Goal: Task Accomplishment & Management: Use online tool/utility

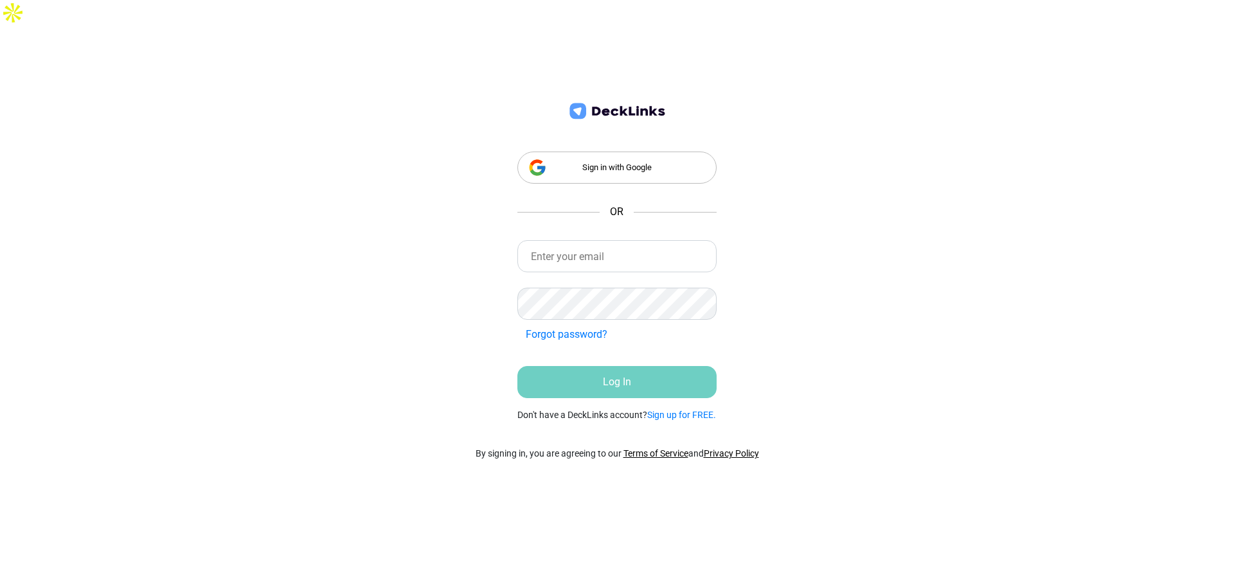
click at [592, 152] on div "Sign in with Google" at bounding box center [616, 168] width 199 height 32
click at [639, 152] on div "Sign in with Google" at bounding box center [616, 168] width 199 height 32
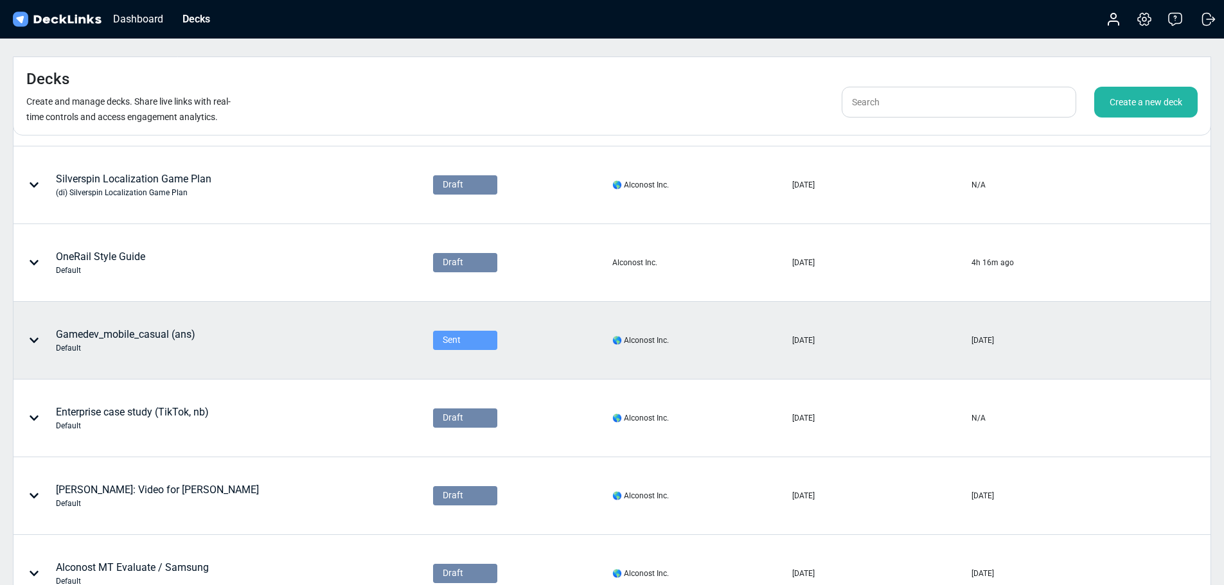
scroll to position [64, 0]
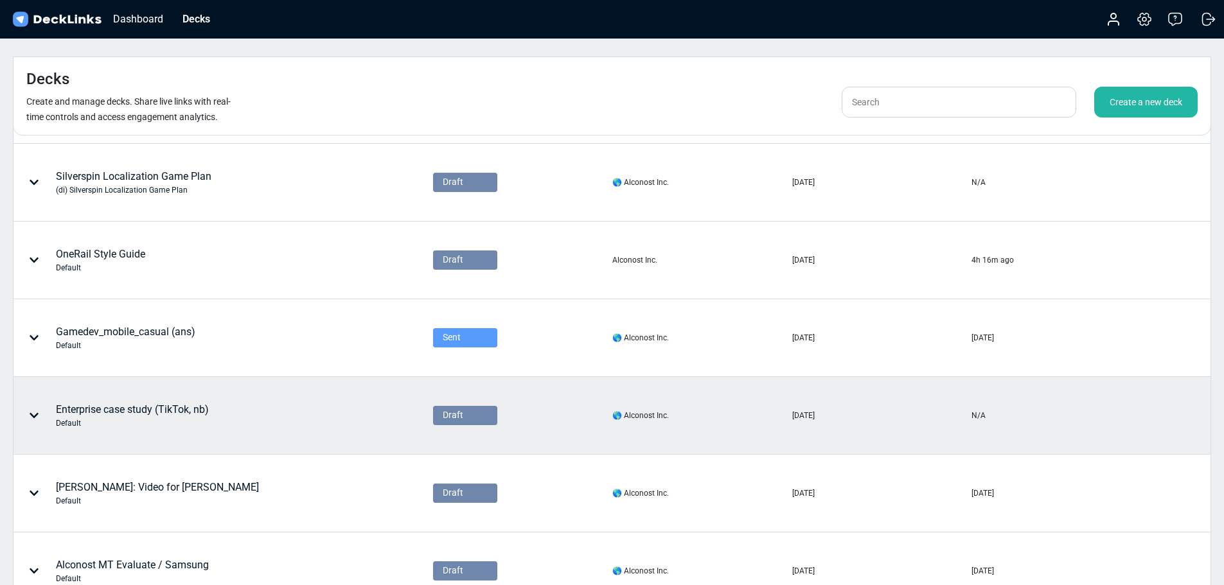
click at [173, 402] on div "Enterprise case study (TikTok, nb) Default" at bounding box center [132, 415] width 153 height 27
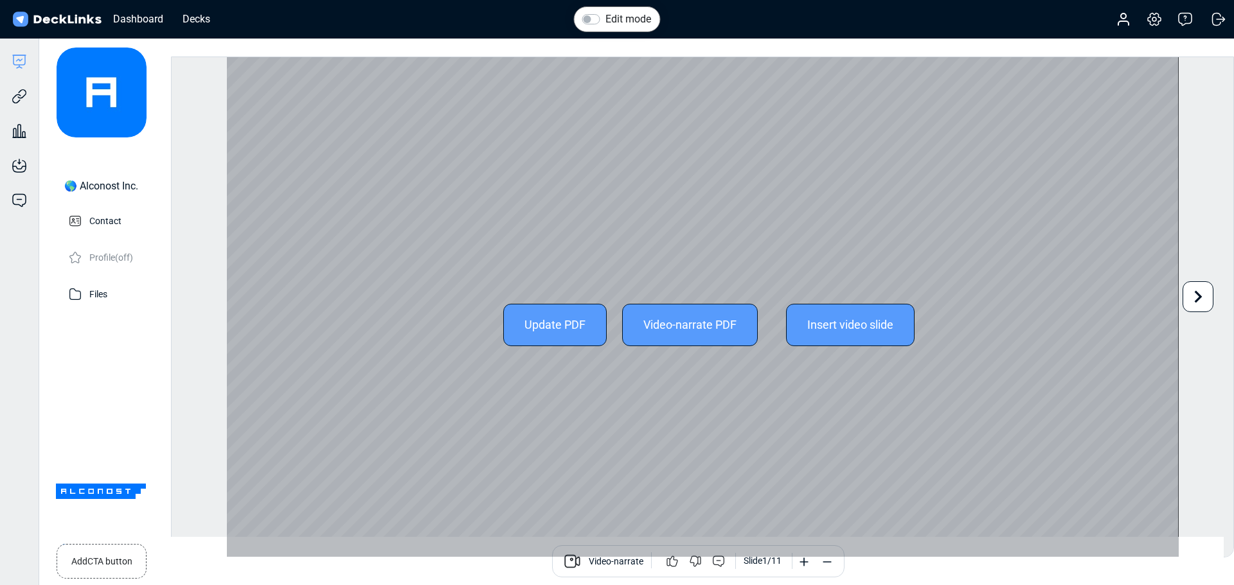
click at [1200, 296] on icon at bounding box center [1199, 296] width 8 height 12
click at [1200, 296] on div "Edit mode Change photo Updating this image will immediately apply to all of you…" at bounding box center [702, 307] width 1063 height 501
click at [1200, 302] on icon at bounding box center [1198, 297] width 24 height 24
click at [1200, 302] on div "Edit mode Change photo Updating this image will immediately apply to all of you…" at bounding box center [702, 307] width 1063 height 501
click at [1200, 302] on icon at bounding box center [1198, 297] width 24 height 24
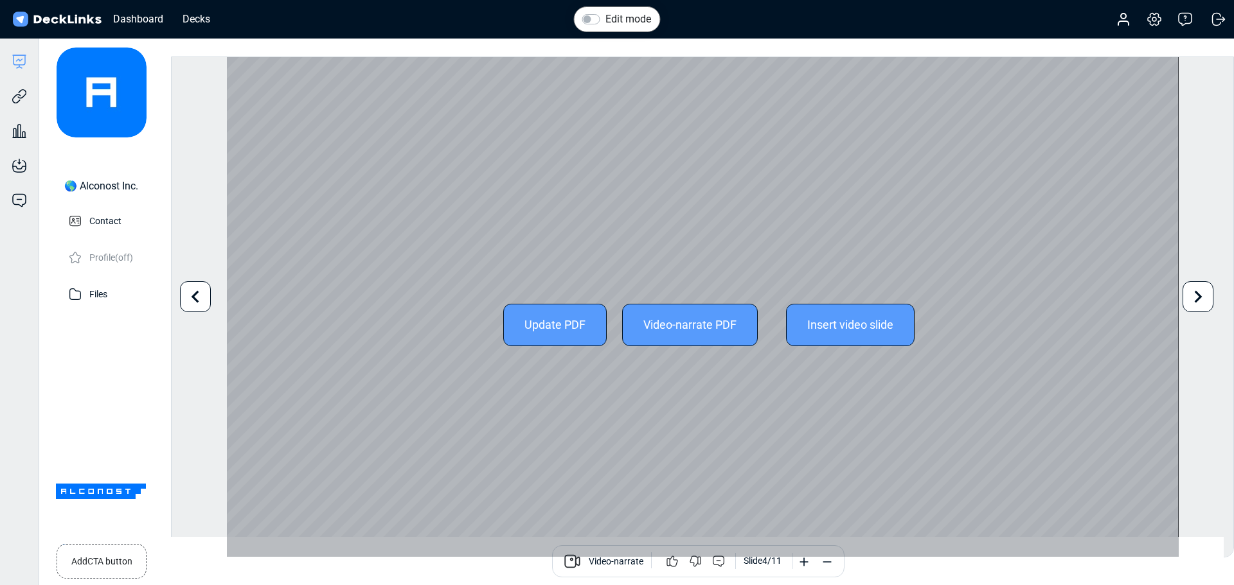
click at [1200, 302] on icon at bounding box center [1198, 297] width 24 height 24
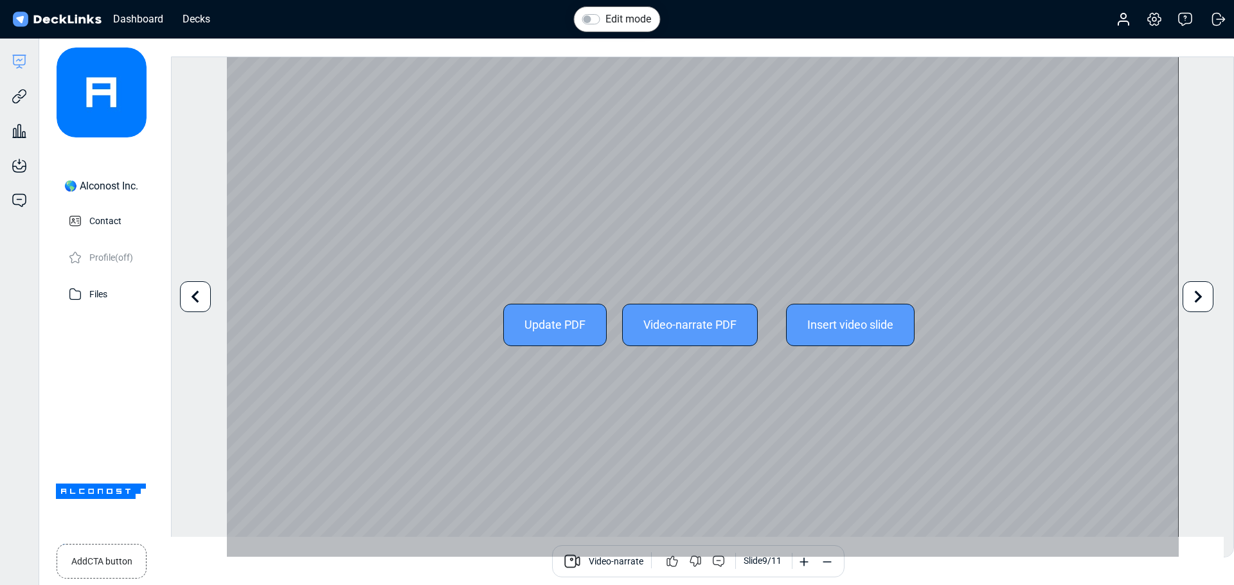
click at [1200, 302] on icon at bounding box center [1198, 297] width 24 height 24
click at [1200, 302] on div "Edit mode Change photo Updating this image will immediately apply to all of you…" at bounding box center [702, 307] width 1063 height 501
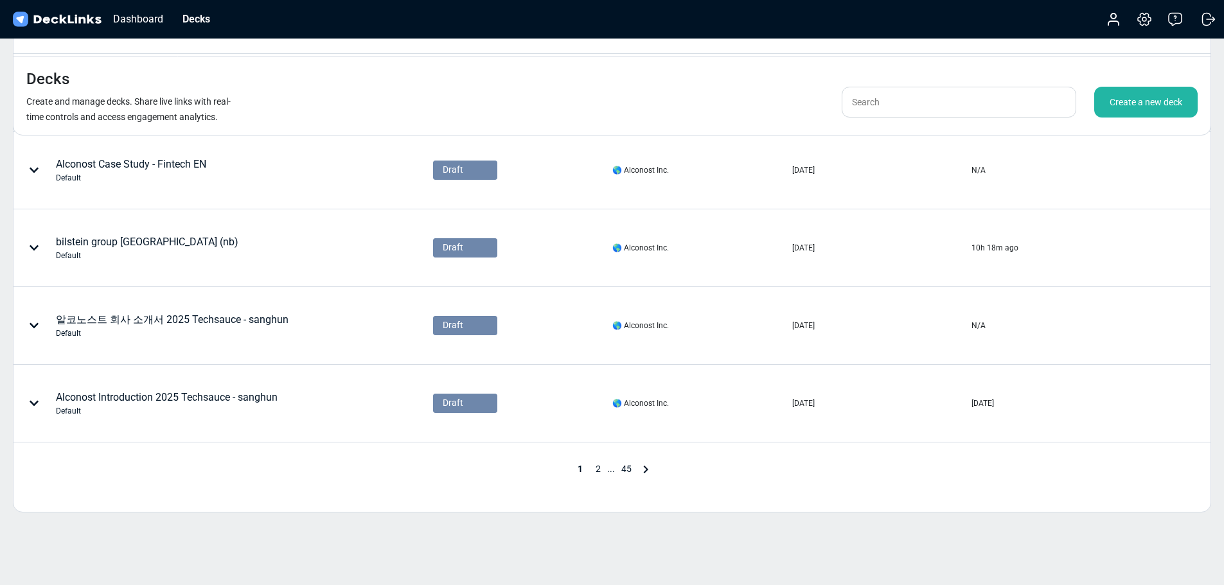
scroll to position [556, 0]
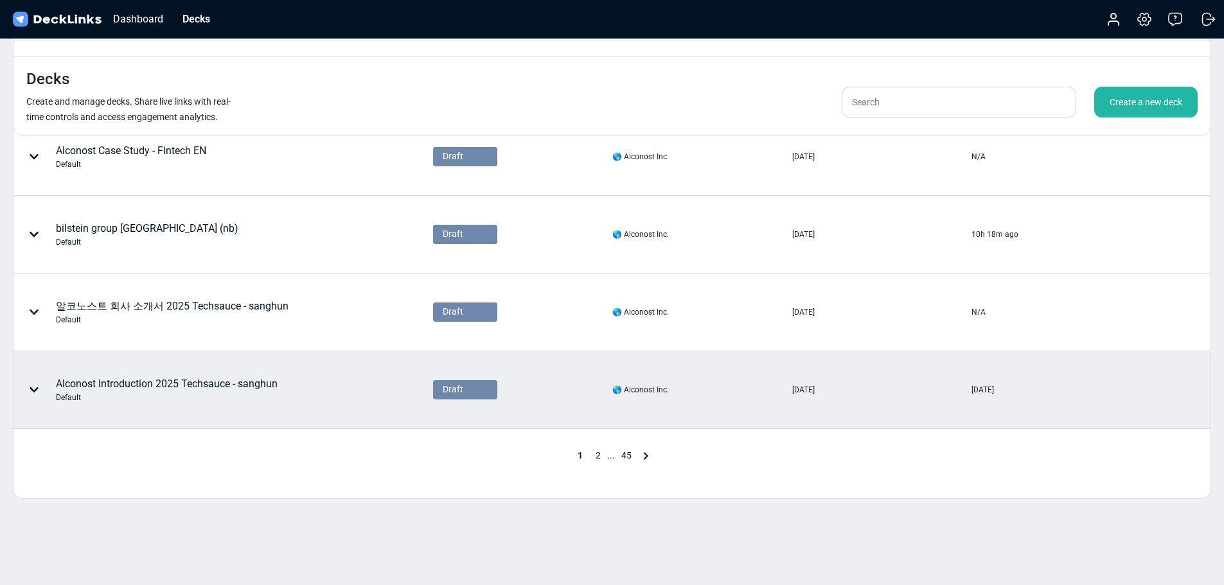
click at [209, 377] on div "Alconost Introduction 2025 Techsauce - sanghun Default" at bounding box center [167, 390] width 222 height 27
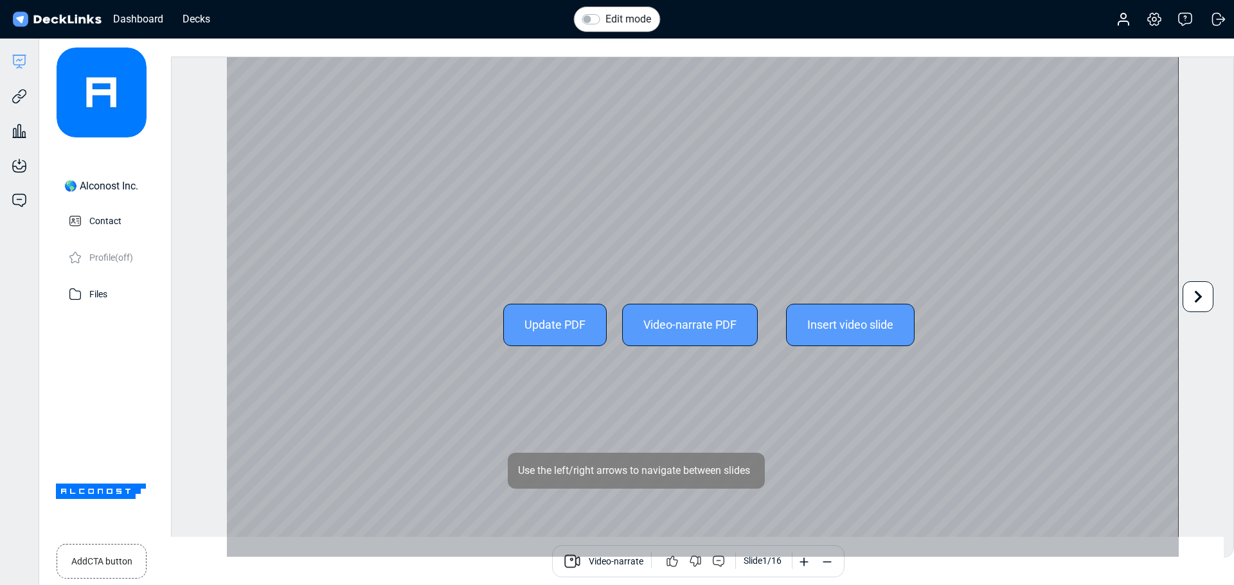
click at [1202, 299] on icon at bounding box center [1198, 297] width 24 height 24
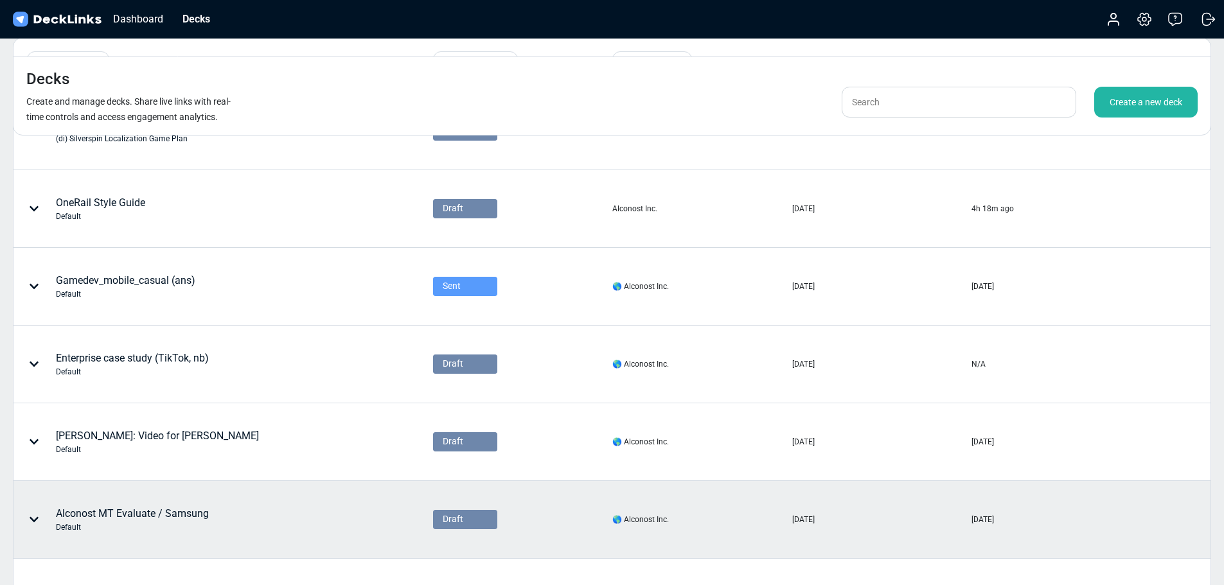
scroll to position [530, 0]
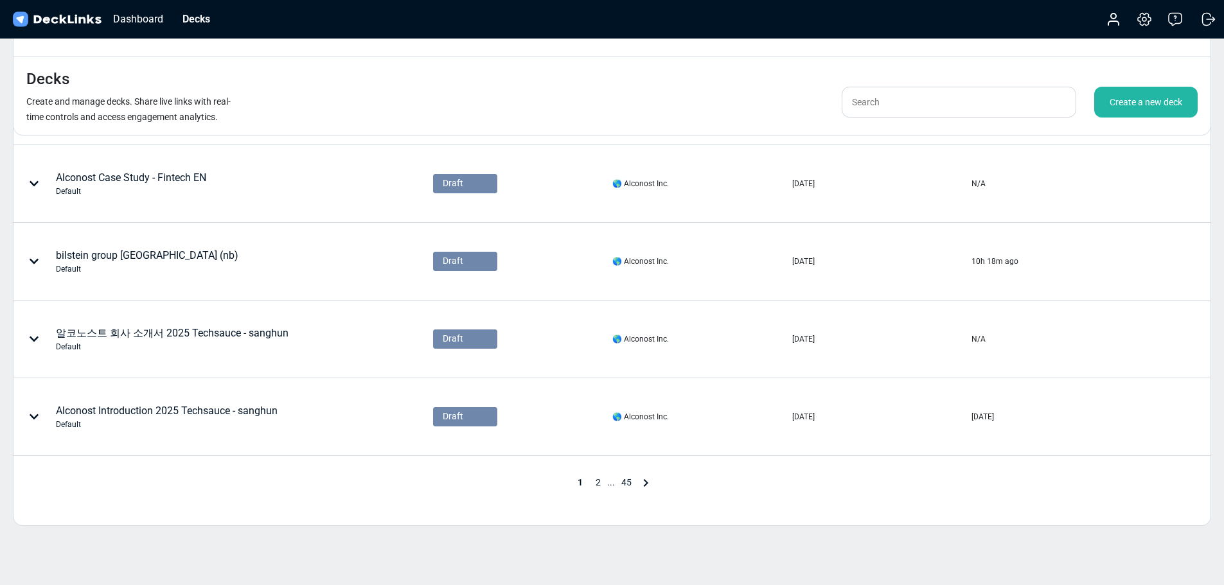
click at [597, 477] on span "2" at bounding box center [598, 482] width 18 height 10
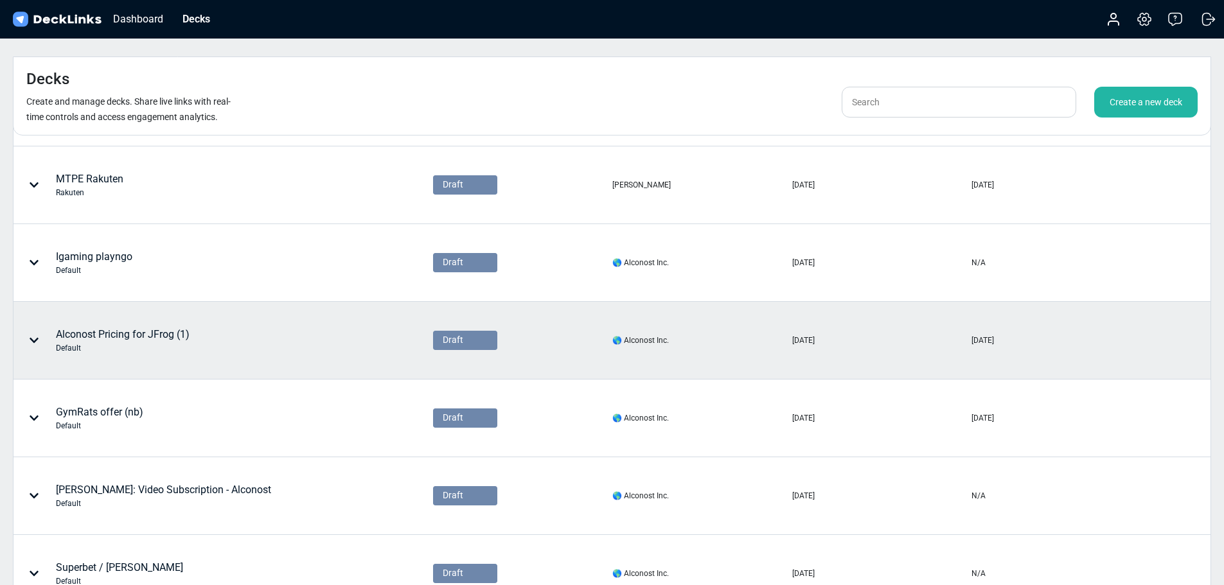
scroll to position [64, 0]
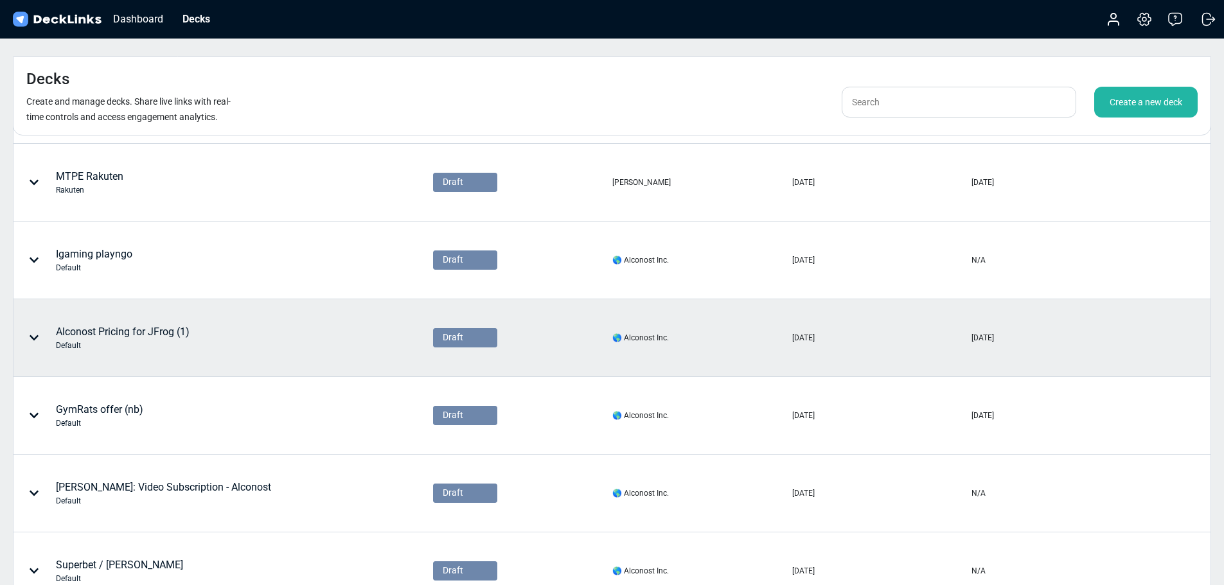
click at [140, 325] on div "Alconost Pricing for JFrog (1) Default" at bounding box center [123, 338] width 134 height 27
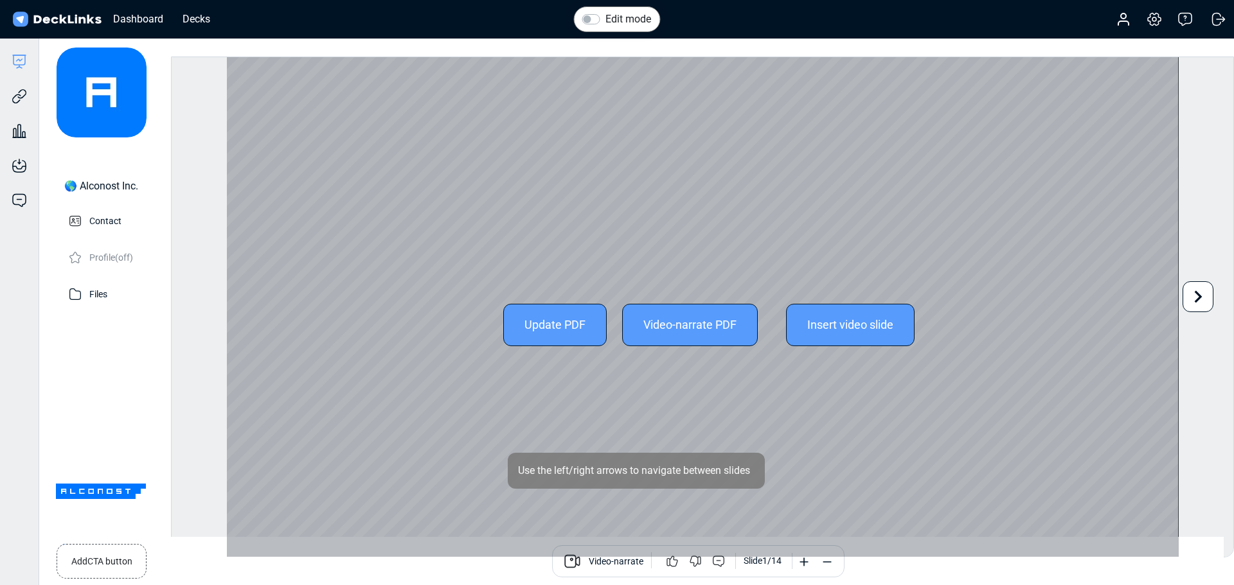
click at [1197, 290] on icon at bounding box center [1198, 297] width 24 height 24
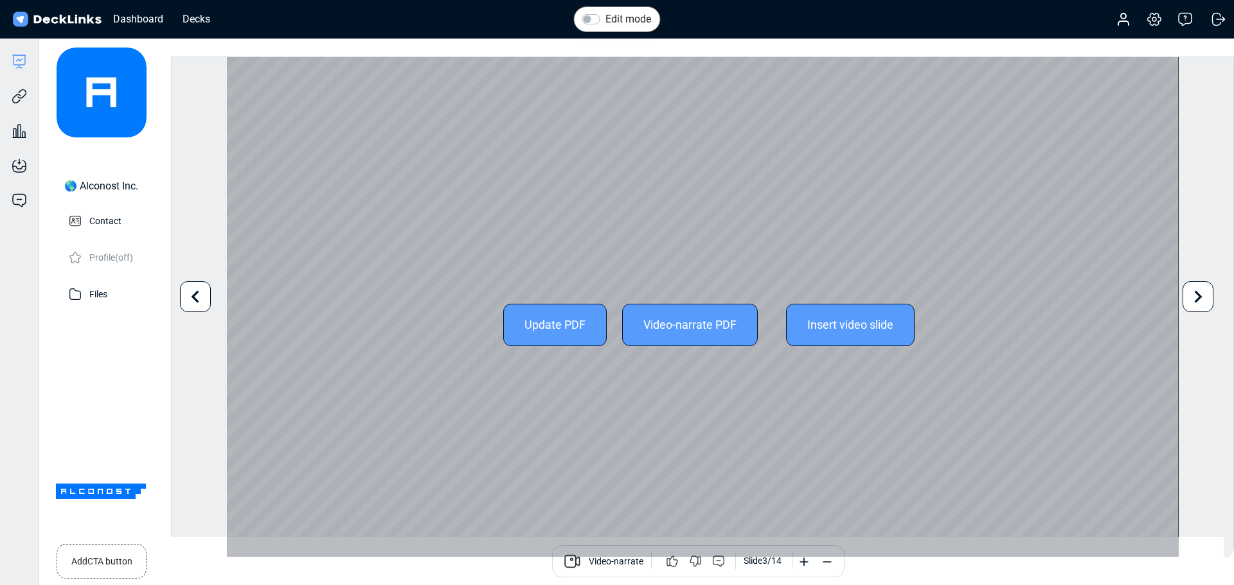
click at [1197, 290] on icon at bounding box center [1198, 297] width 24 height 24
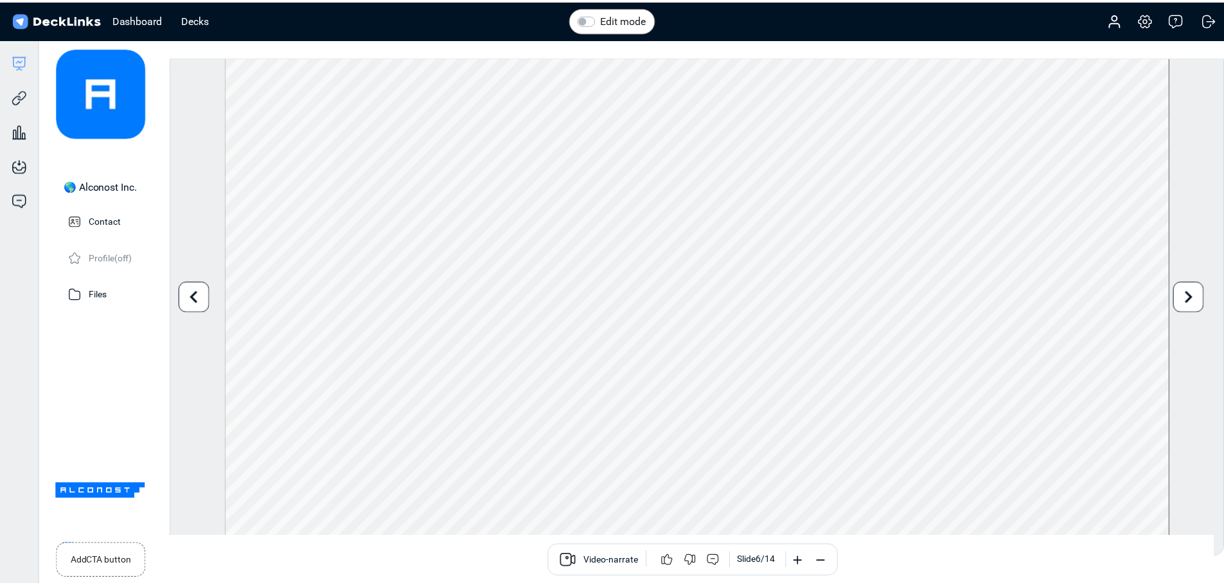
scroll to position [15, 0]
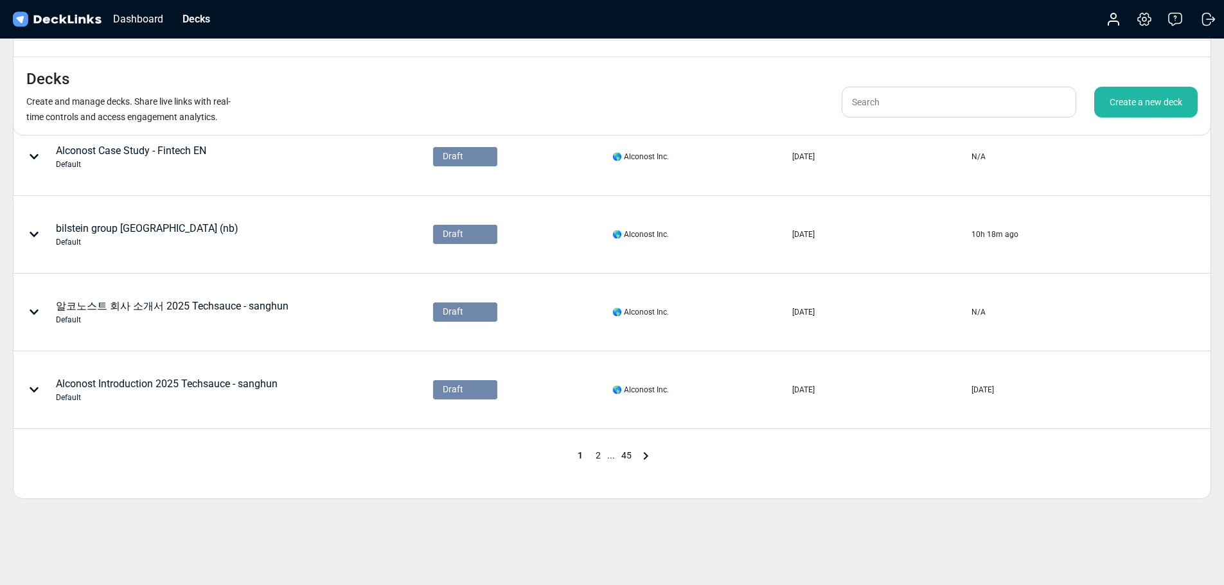
click at [599, 450] on span "2" at bounding box center [598, 455] width 18 height 10
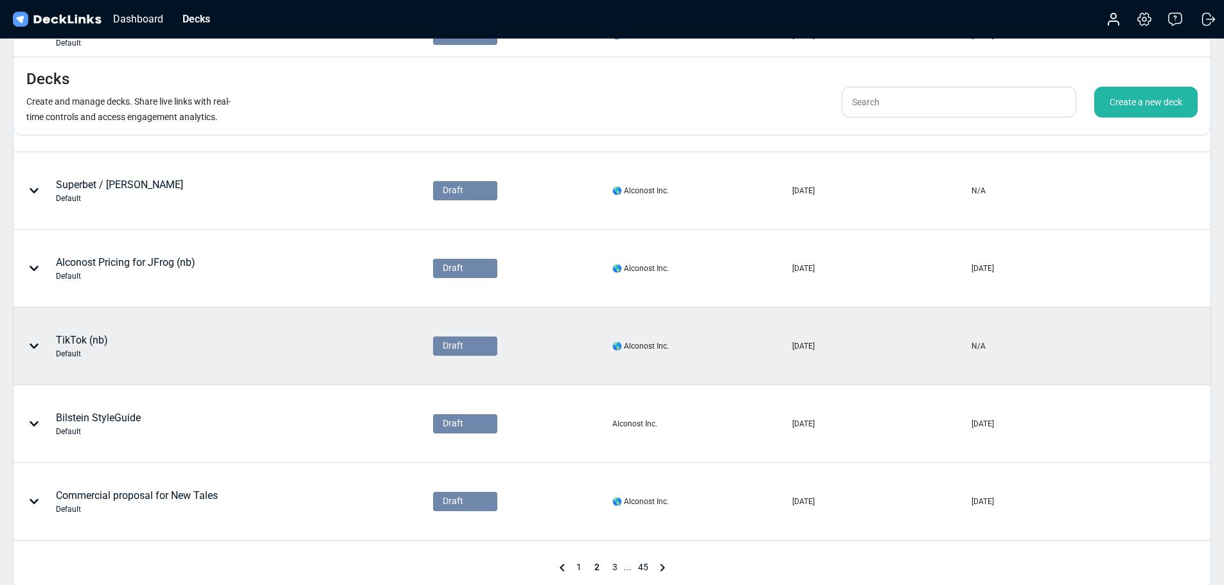
scroll to position [450, 0]
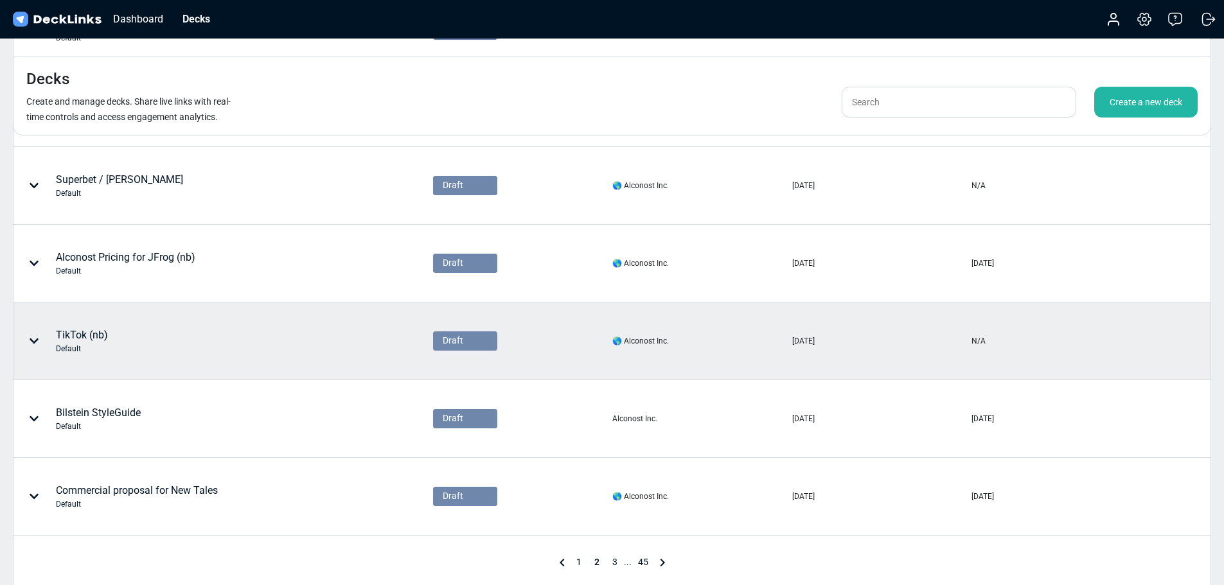
click at [95, 328] on div "TikTok (nb) Default" at bounding box center [82, 341] width 52 height 27
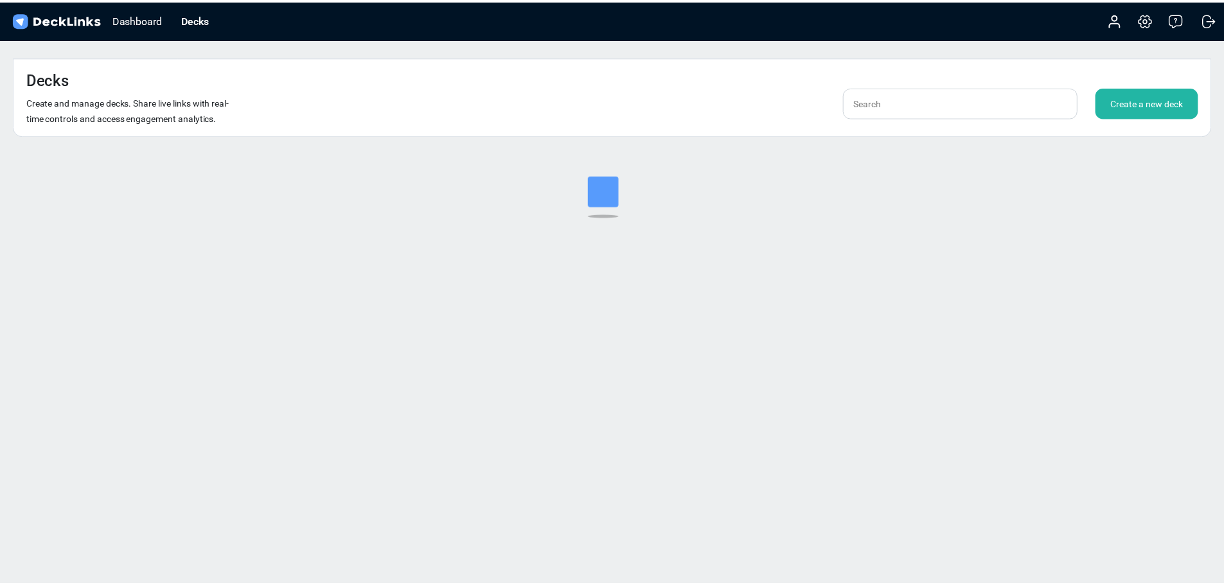
scroll to position [15, 0]
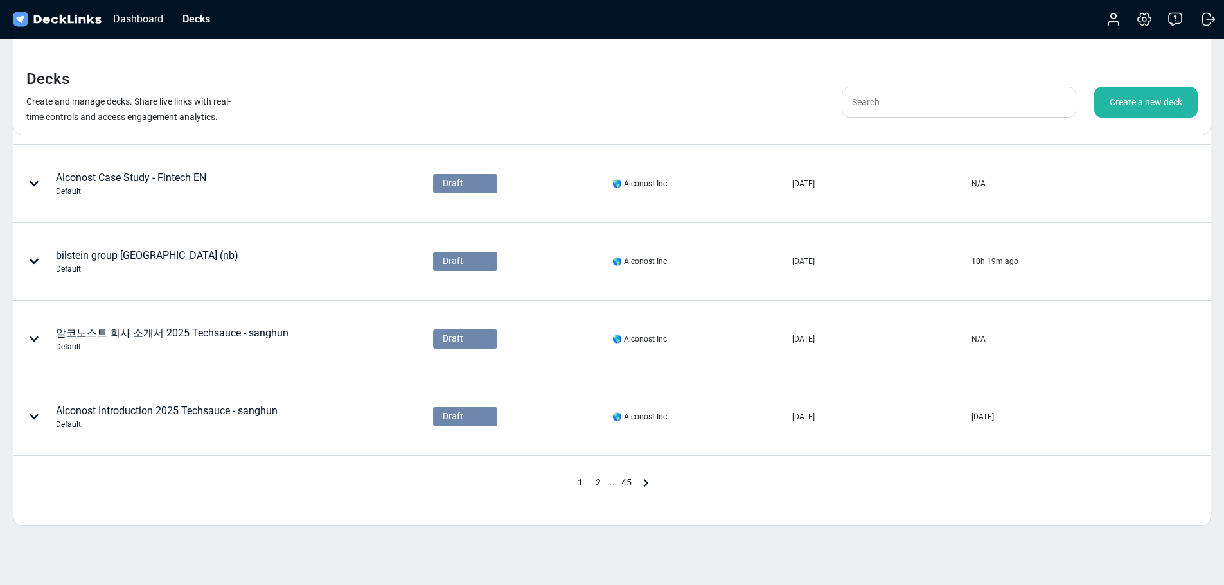
click at [597, 477] on span "2" at bounding box center [598, 482] width 18 height 10
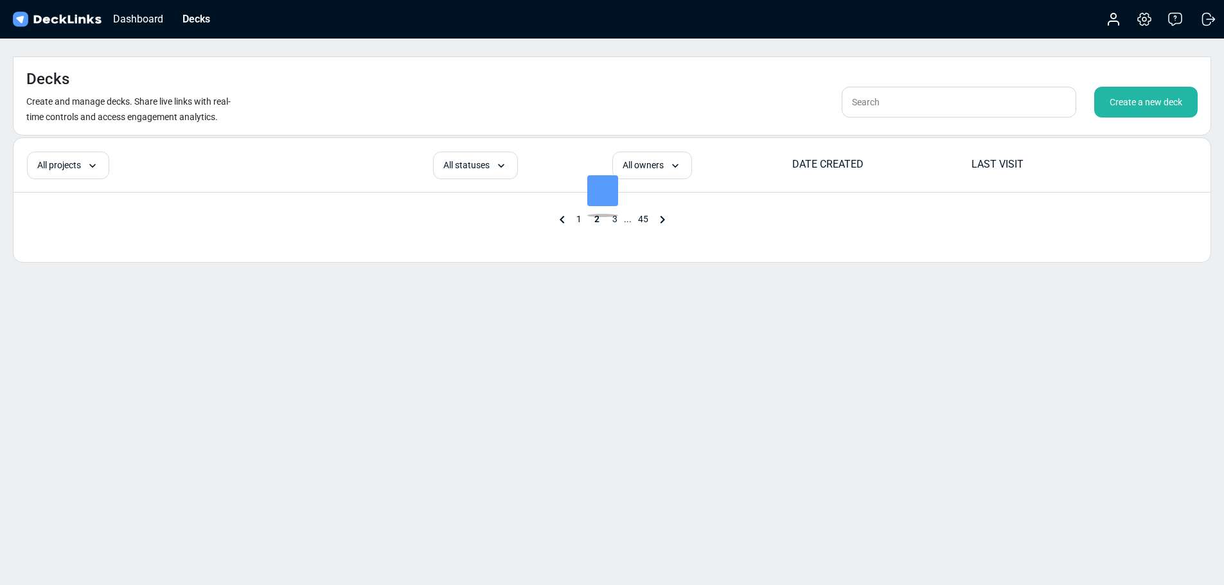
scroll to position [530, 0]
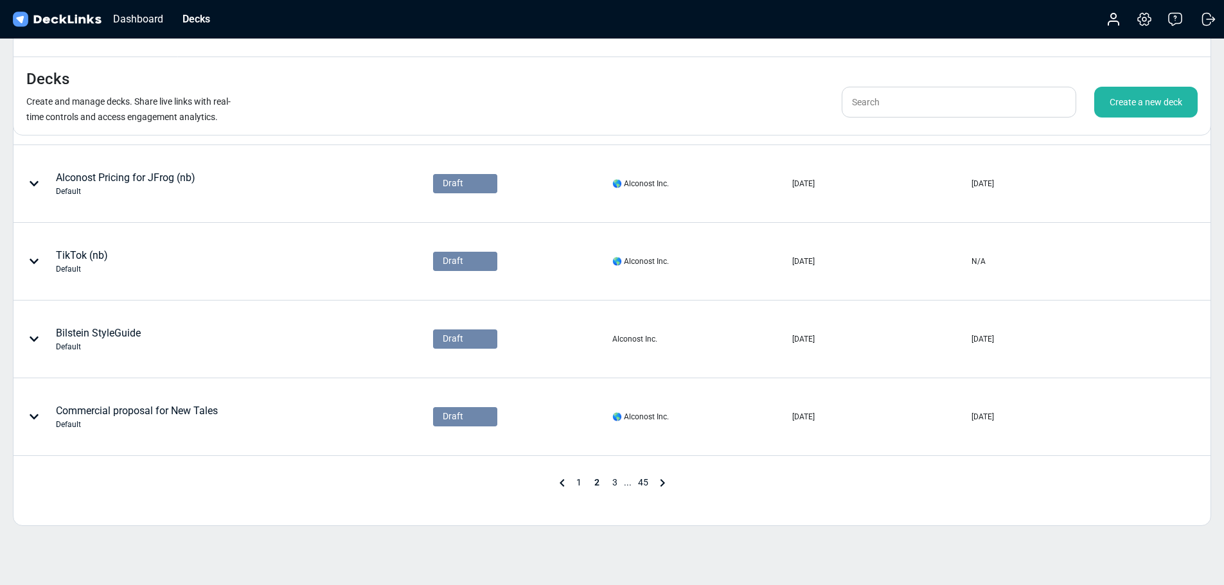
click at [614, 477] on span "3" at bounding box center [615, 482] width 18 height 10
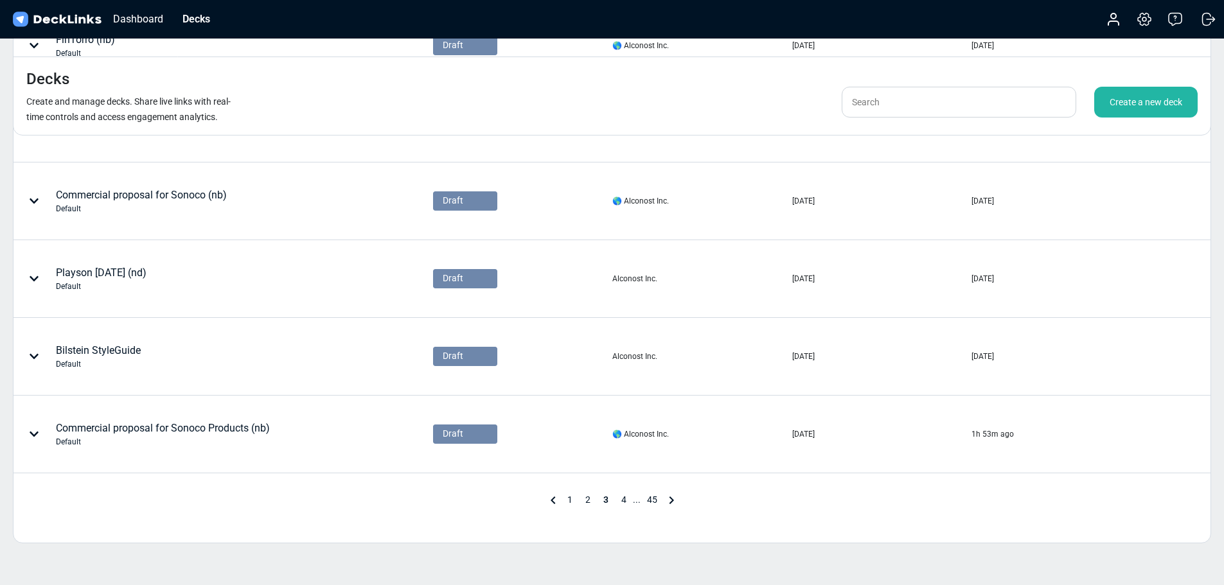
scroll to position [514, 0]
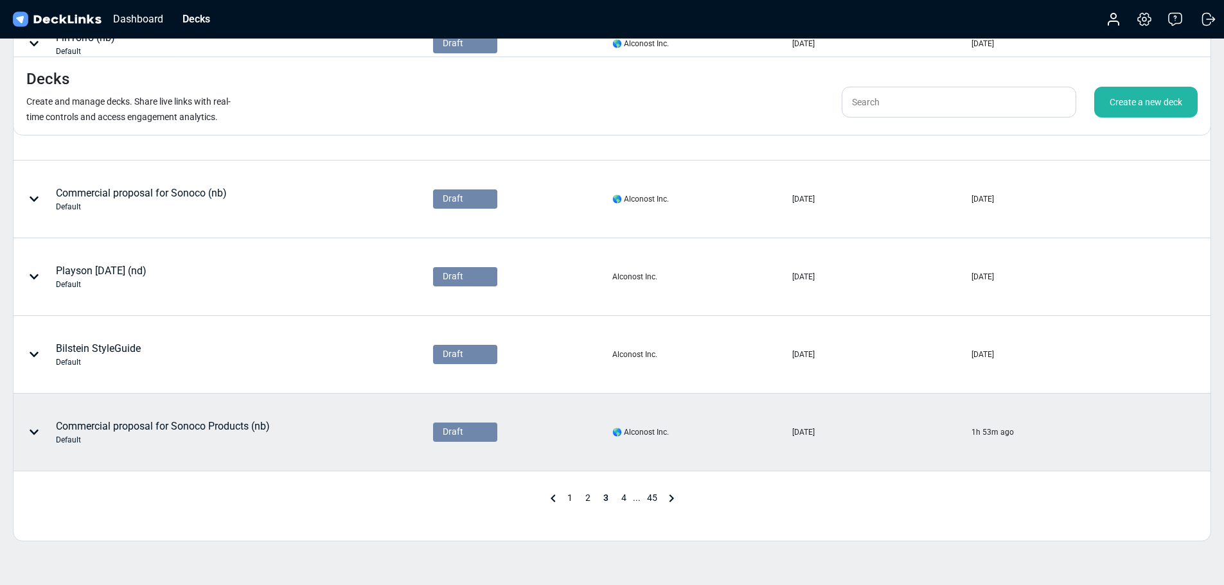
click at [209, 419] on div "Commercial proposal for Sonoco Products (nb) Default" at bounding box center [163, 432] width 214 height 27
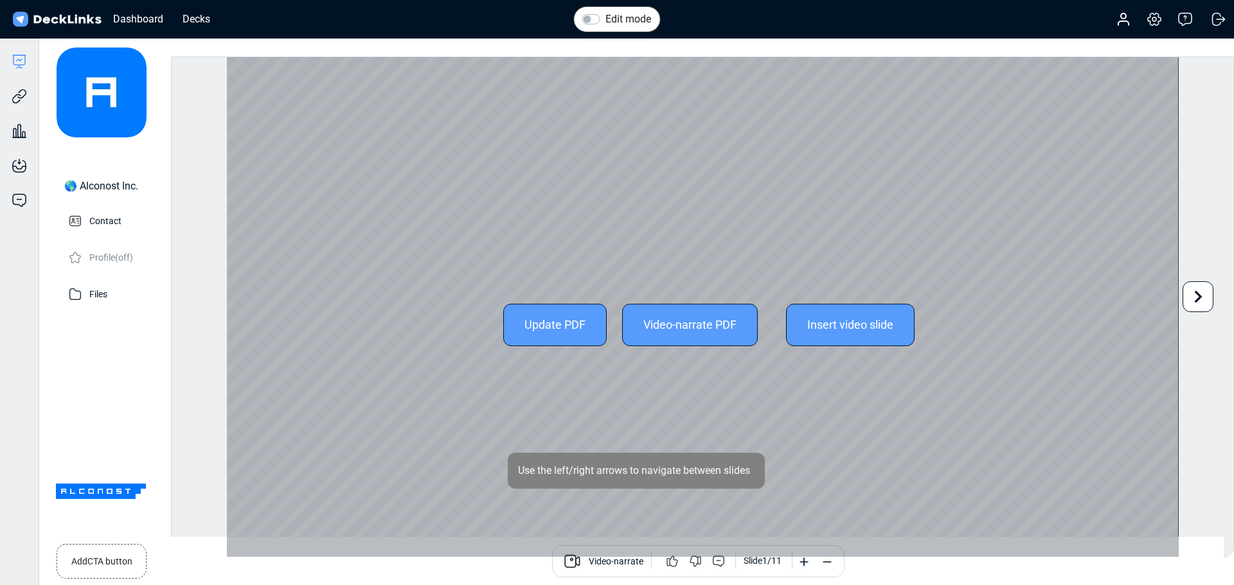
scroll to position [35, 0]
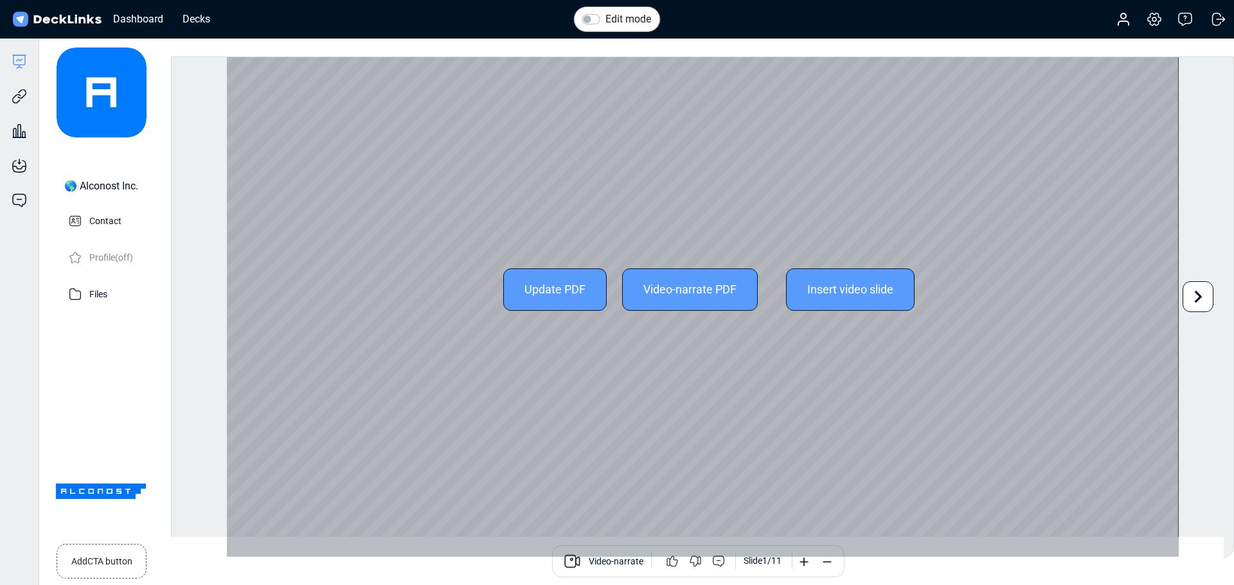
click at [1197, 292] on icon at bounding box center [1199, 296] width 8 height 12
click at [1197, 290] on icon at bounding box center [1198, 297] width 24 height 24
click at [1198, 296] on icon at bounding box center [1199, 296] width 8 height 12
click at [1196, 299] on icon at bounding box center [1198, 297] width 24 height 24
click at [1196, 299] on div "Edit mode Change photo Updating this image will immediately apply to all of you…" at bounding box center [702, 307] width 1063 height 501
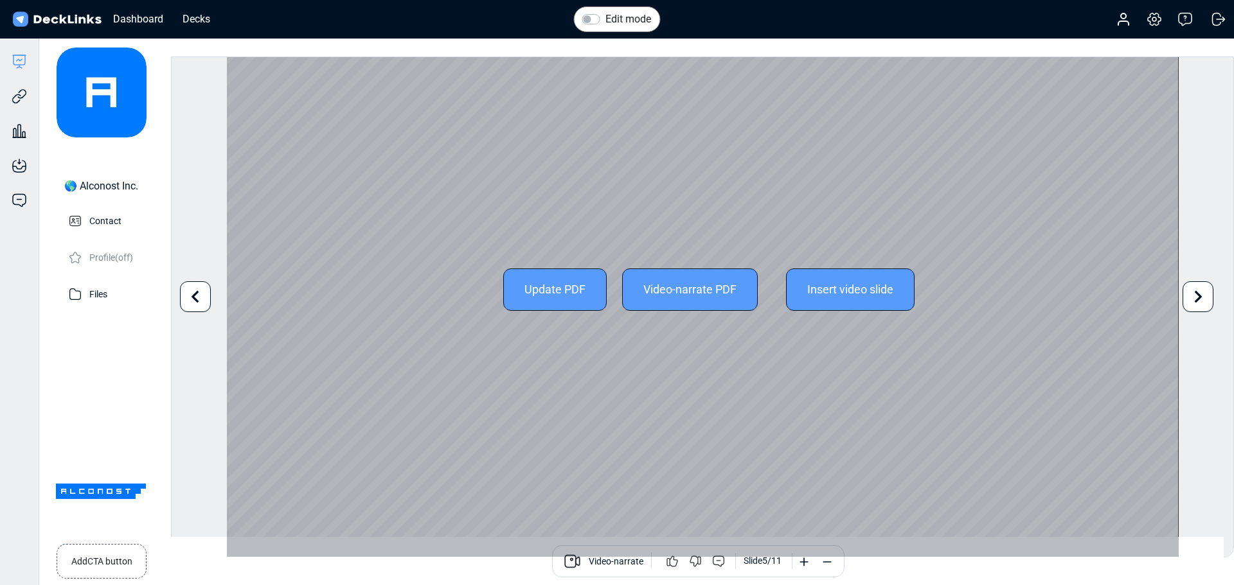
click at [1195, 298] on icon at bounding box center [1198, 297] width 24 height 24
click at [1195, 297] on icon at bounding box center [1198, 297] width 24 height 24
click at [1196, 296] on icon at bounding box center [1198, 297] width 24 height 24
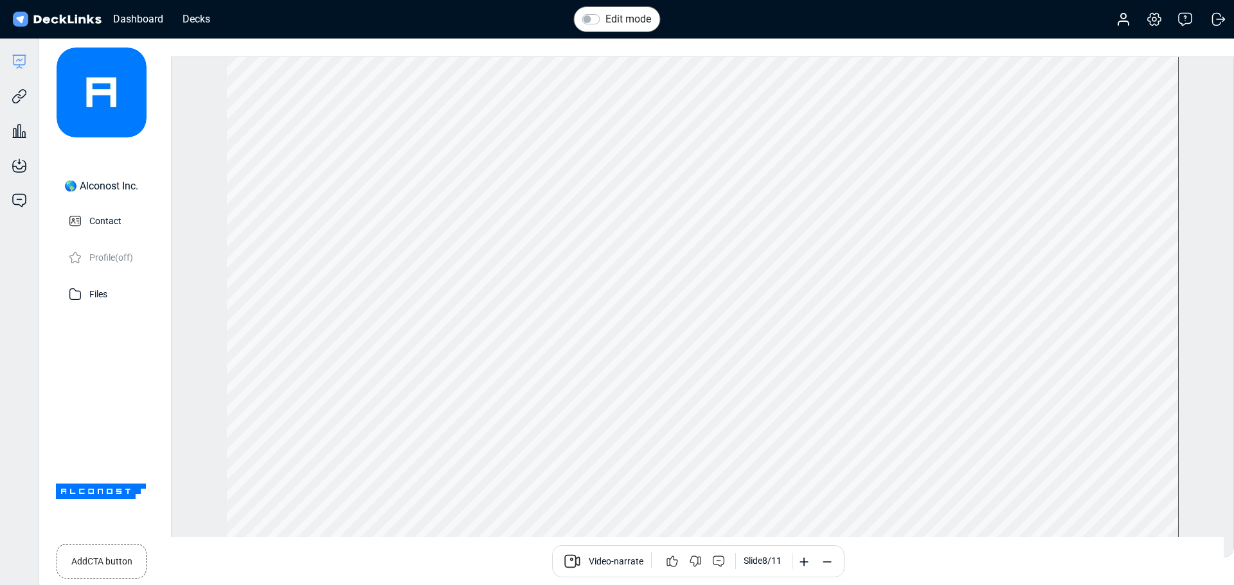
scroll to position [0, 0]
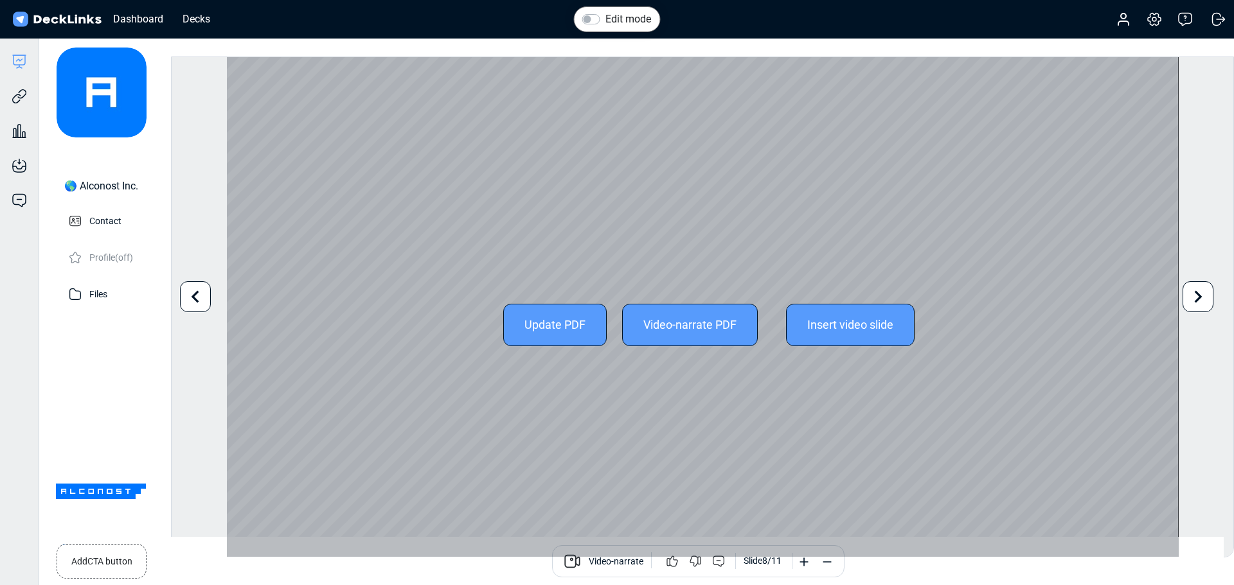
click at [1200, 305] on icon at bounding box center [1198, 297] width 24 height 24
click at [1198, 296] on icon at bounding box center [1199, 296] width 8 height 12
click at [193, 289] on icon at bounding box center [195, 297] width 24 height 24
click at [1196, 296] on icon at bounding box center [1198, 297] width 24 height 24
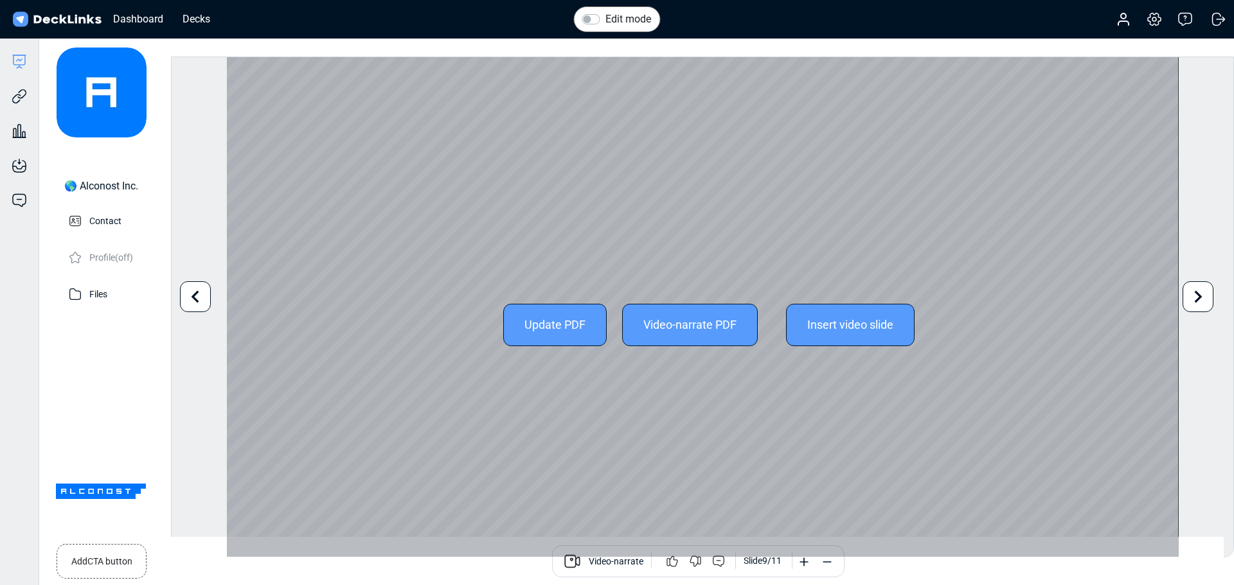
click at [1196, 296] on icon at bounding box center [1198, 297] width 24 height 24
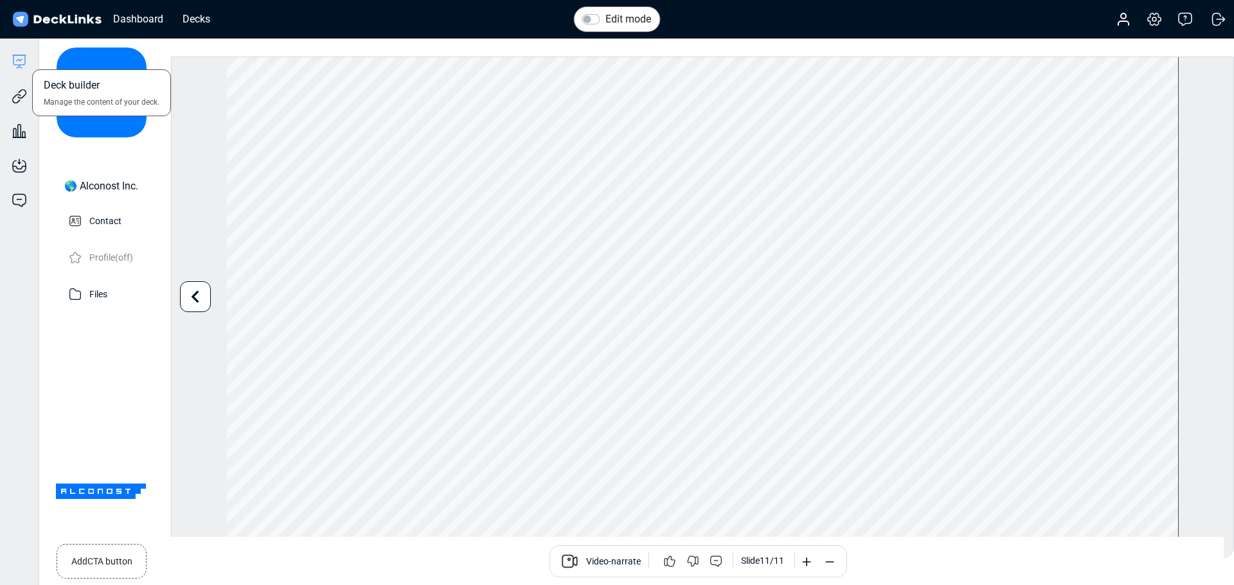
click at [19, 59] on icon at bounding box center [20, 60] width 6 height 2
click at [197, 13] on div "Decks" at bounding box center [196, 19] width 40 height 16
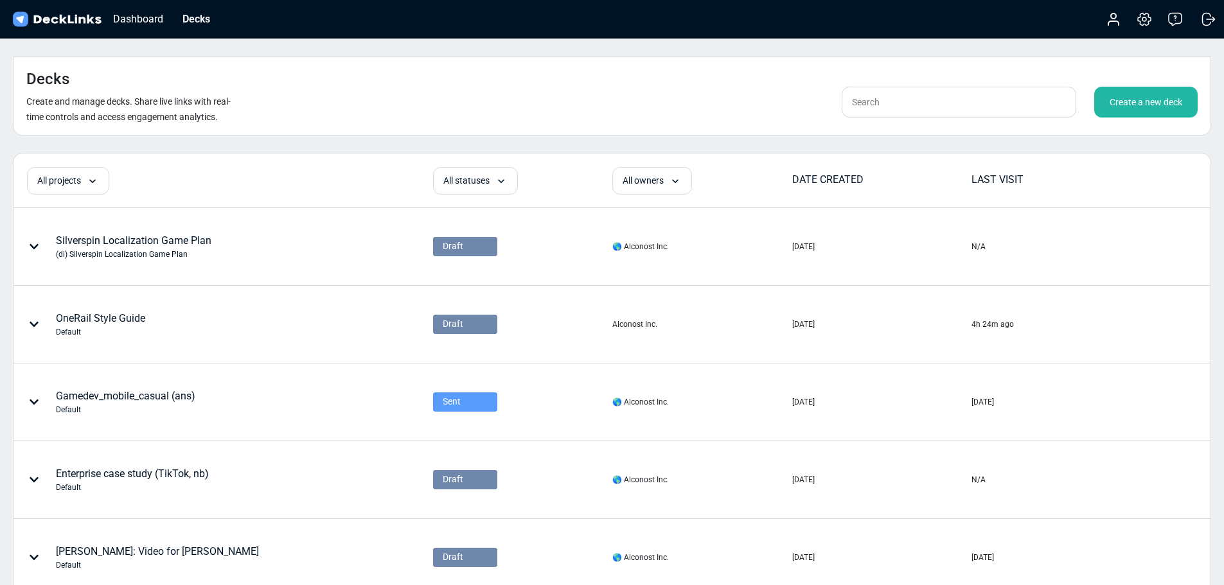
click at [1175, 87] on div "Create a new deck" at bounding box center [1145, 102] width 103 height 31
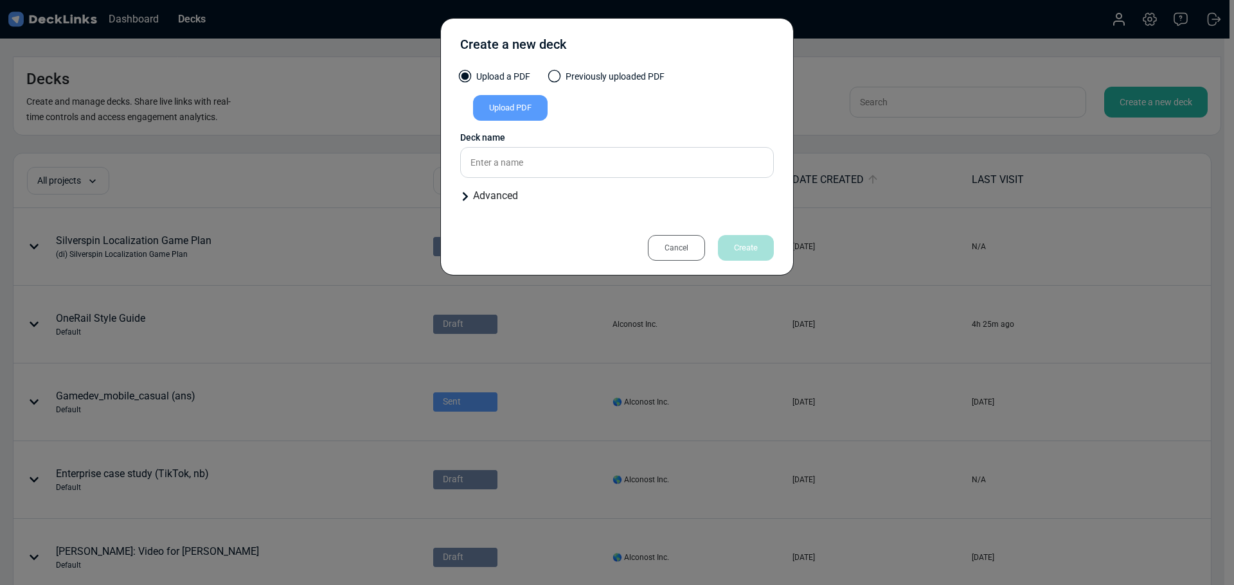
click at [568, 76] on label "Previously uploaded PDF" at bounding box center [606, 80] width 115 height 20
click at [0, 0] on input "Previously uploaded PDF" at bounding box center [0, 0] width 0 height 0
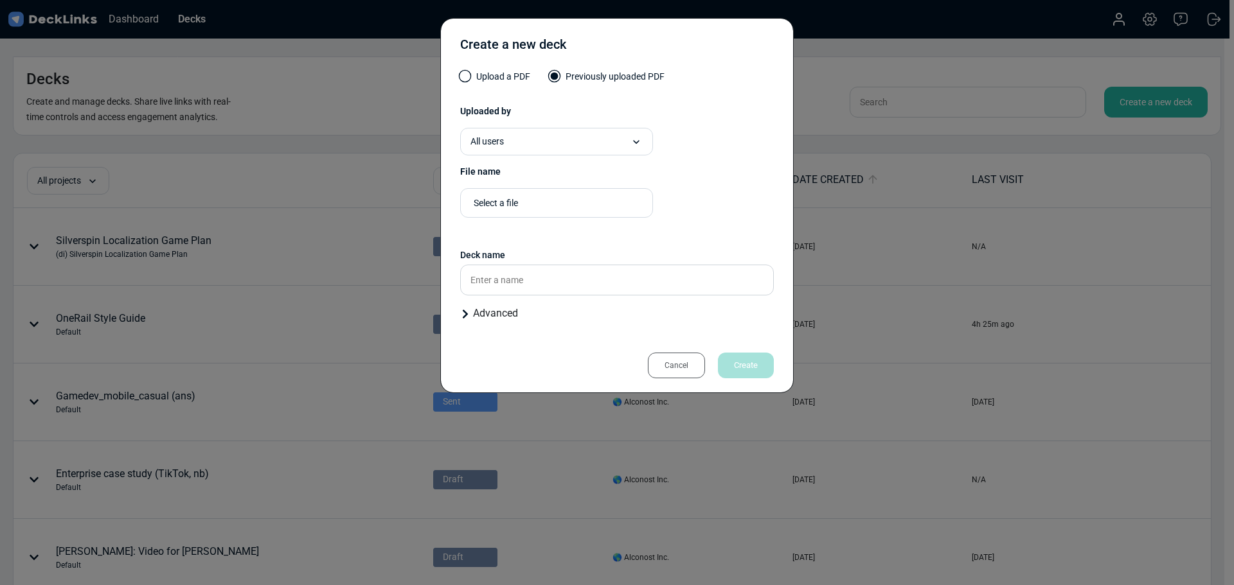
click at [714, 141] on div "All users option 🌎 Alconost Inc. focused, 1 of 3. 3 results available. Select i…" at bounding box center [617, 142] width 314 height 28
click at [606, 204] on div "Select a file" at bounding box center [560, 203] width 172 height 13
type input "tick"
